Goal: Use online tool/utility: Utilize a website feature to perform a specific function

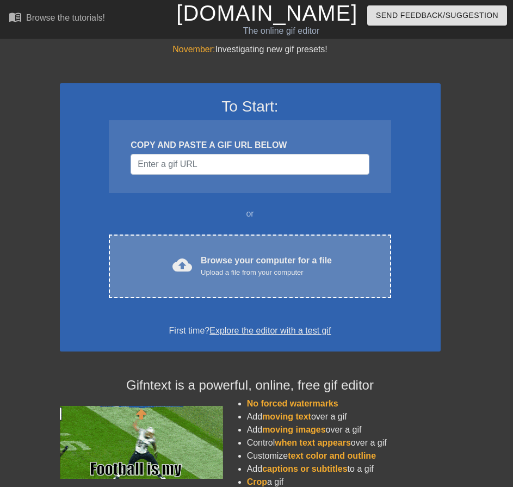
click at [281, 254] on div "Browse your computer for a file Upload a file from your computer" at bounding box center [266, 266] width 131 height 24
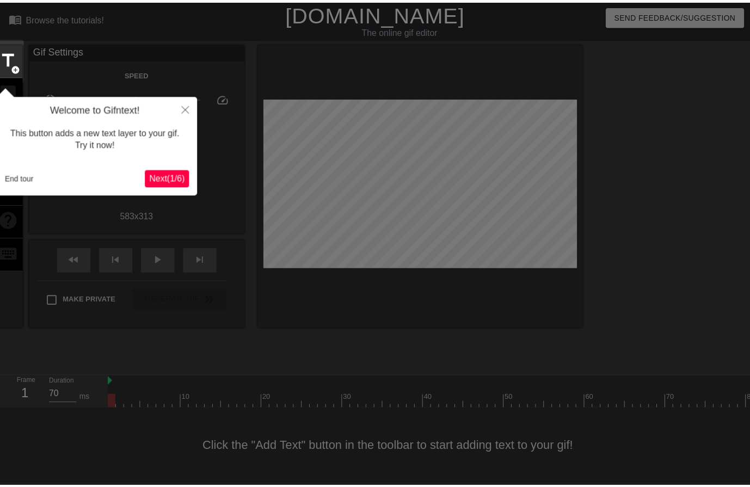
scroll to position [6, 0]
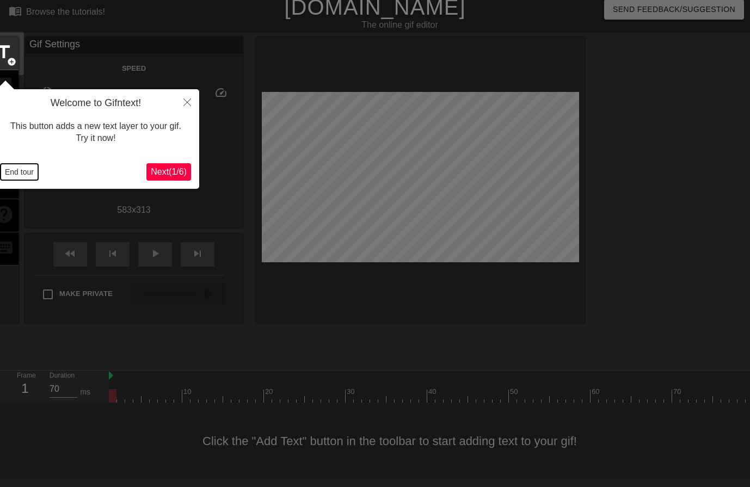
click at [8, 171] on button "End tour" at bounding box center [20, 172] width 38 height 16
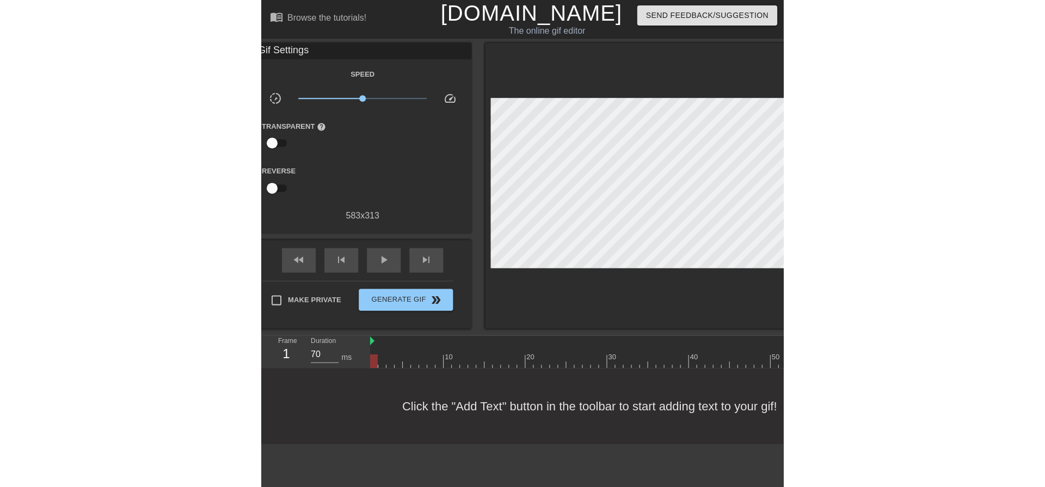
scroll to position [0, 2]
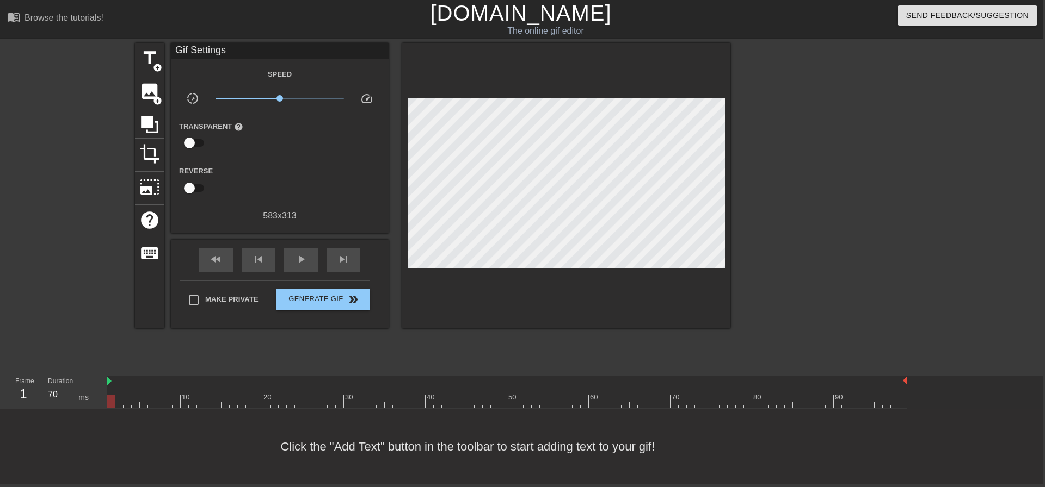
click at [512, 234] on div at bounding box center [824, 206] width 163 height 326
click at [512, 387] on div at bounding box center [906, 381] width 5 height 11
click at [147, 98] on span "image" at bounding box center [149, 91] width 21 height 21
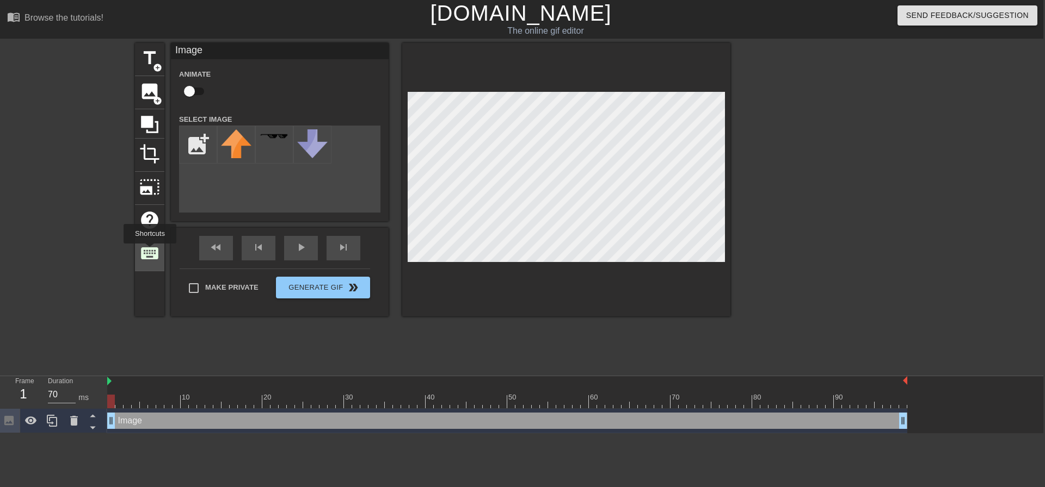
click at [150, 251] on span "keyboard" at bounding box center [149, 253] width 21 height 21
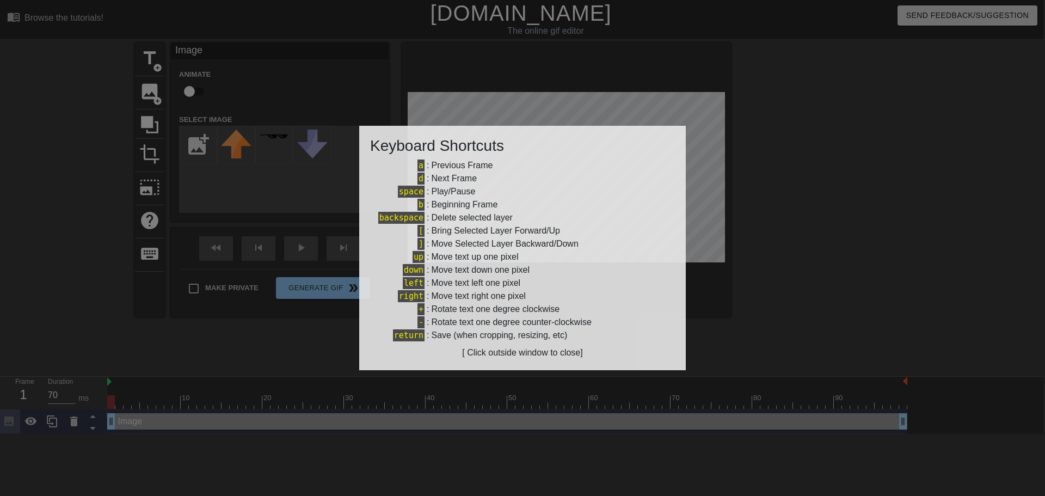
click at [512, 328] on div at bounding box center [522, 248] width 1045 height 496
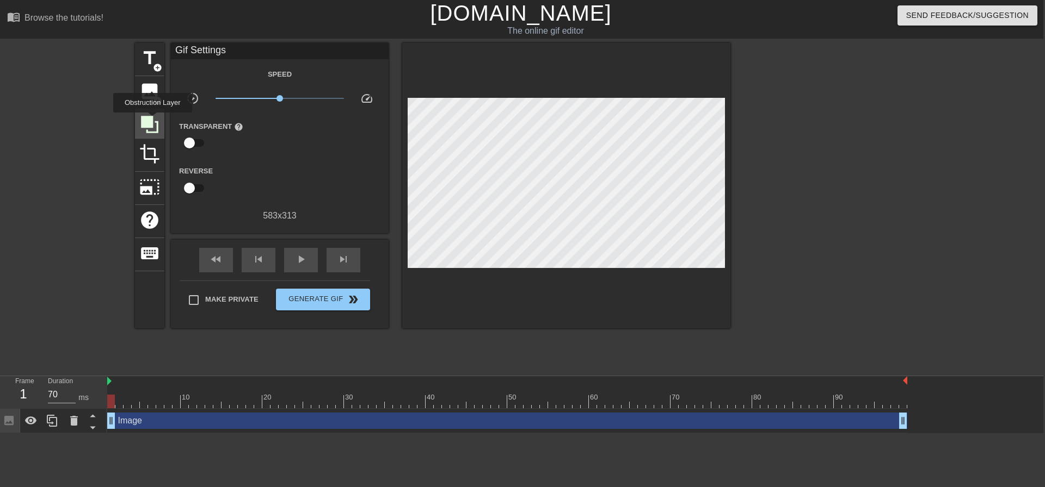
click at [153, 121] on icon at bounding box center [149, 124] width 17 height 17
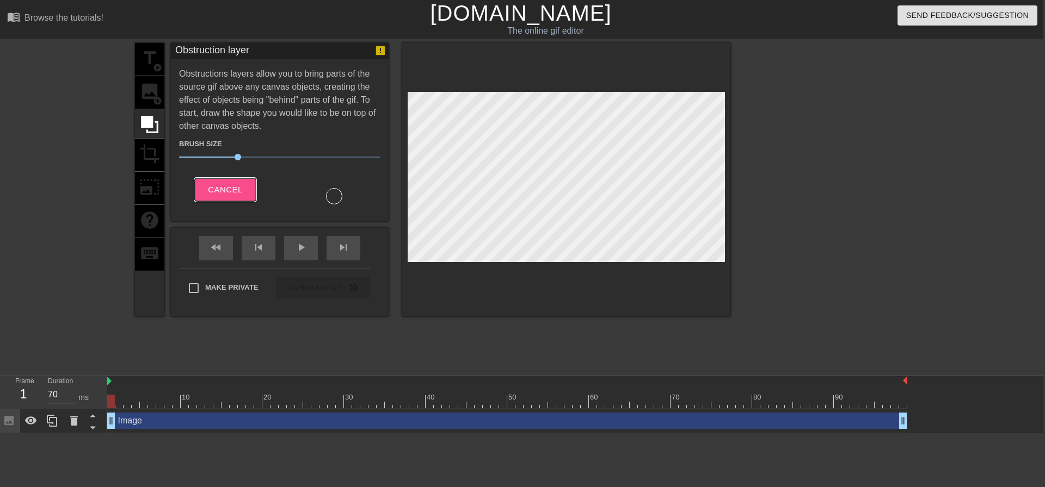
click at [228, 183] on span "Cancel" at bounding box center [225, 190] width 34 height 14
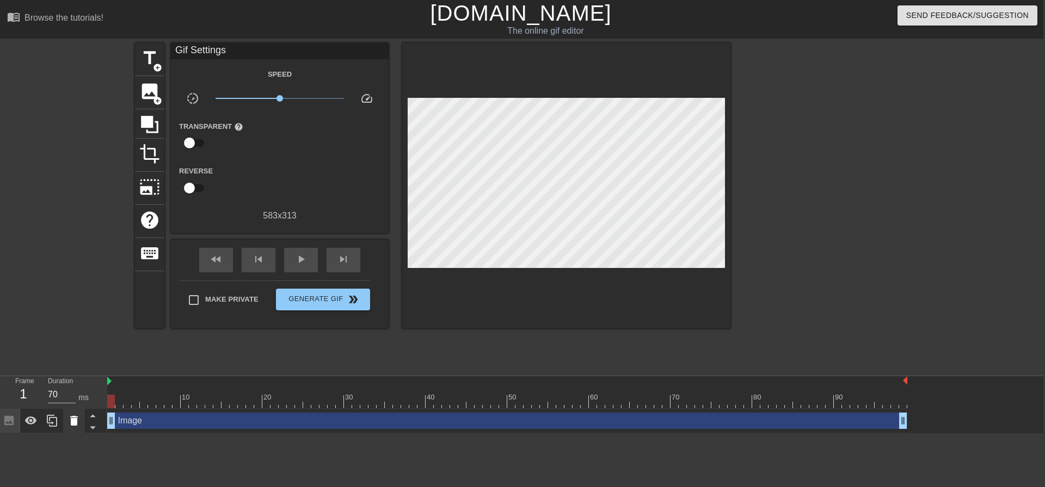
click at [73, 420] on icon at bounding box center [74, 421] width 8 height 10
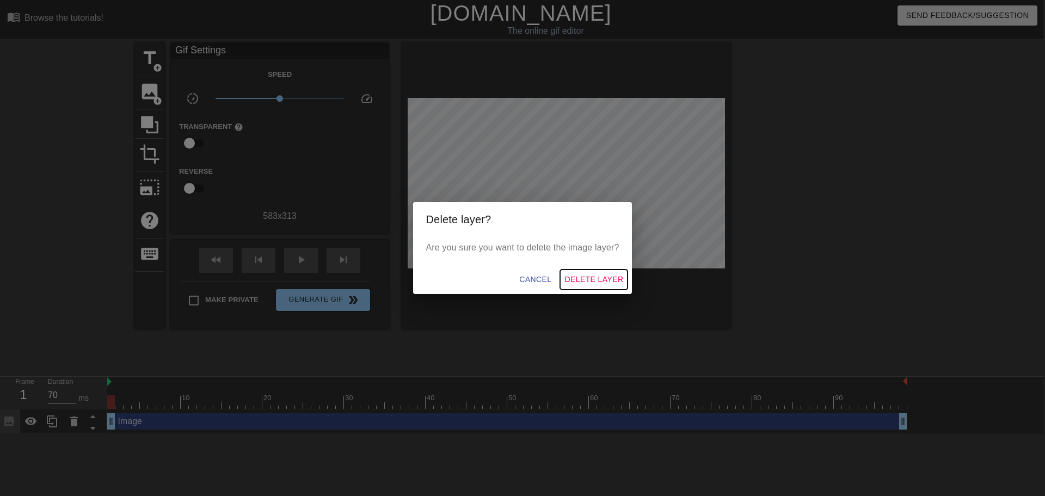
click at [512, 275] on span "Delete Layer" at bounding box center [593, 280] width 59 height 14
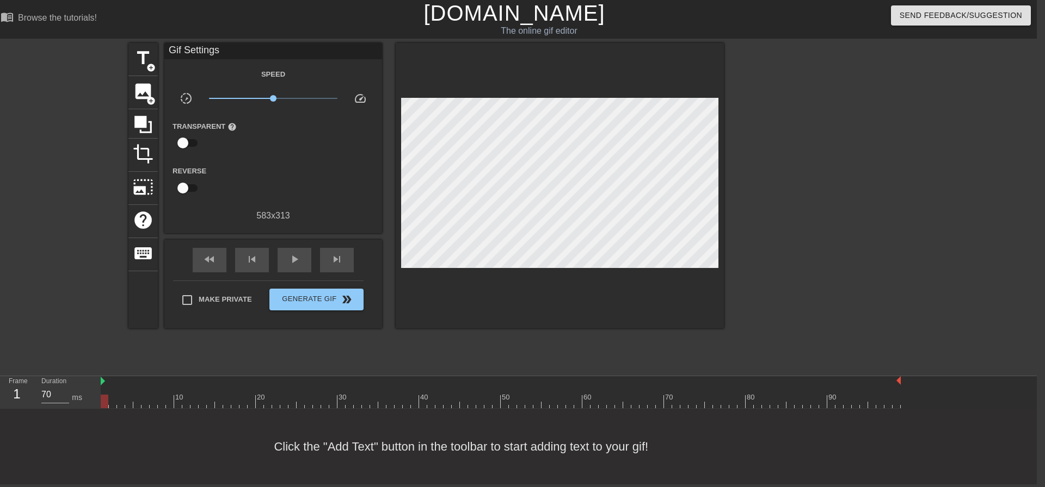
scroll to position [9, 0]
drag, startPoint x: 901, startPoint y: 381, endPoint x: 927, endPoint y: 382, distance: 25.6
click at [512, 382] on div "10 20 30 40 50 60 70 80 90" at bounding box center [569, 392] width 936 height 33
click at [512, 384] on div "10 20 30 40 50 60 70 80 90" at bounding box center [569, 392] width 936 height 33
drag, startPoint x: 902, startPoint y: 385, endPoint x: 916, endPoint y: 384, distance: 14.2
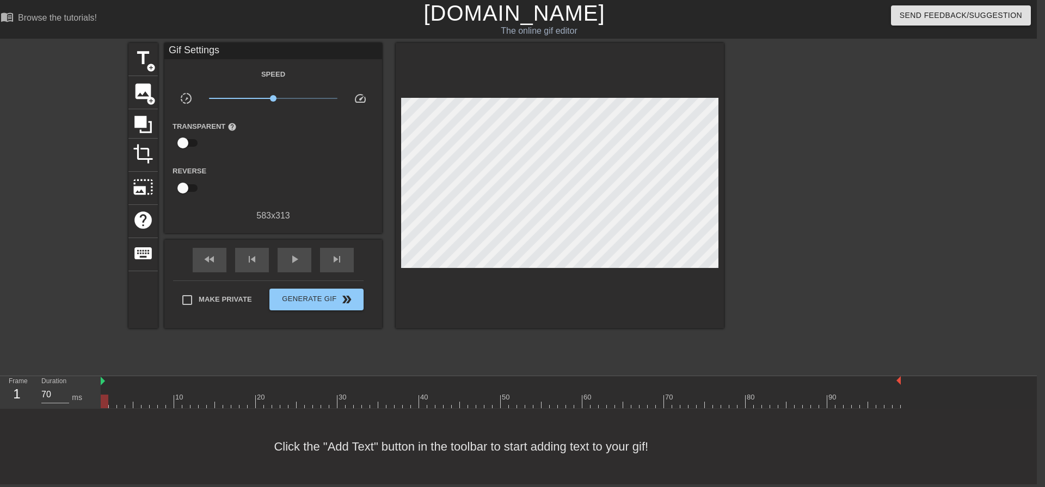
click at [512, 384] on div "10 20 30 40 50 60 70 80 90" at bounding box center [569, 392] width 936 height 33
click at [512, 411] on div "Click the "Add Text" button in the toolbar to start adding text to your gif!" at bounding box center [514, 447] width 1045 height 76
